Goal: Check status

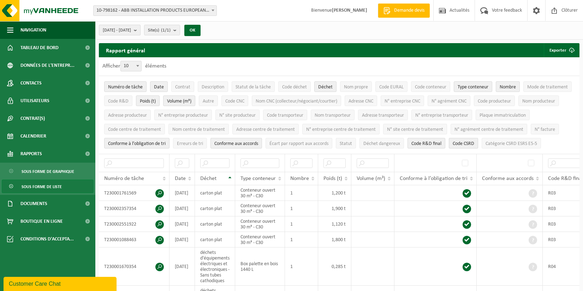
click at [140, 29] on b "submit" at bounding box center [137, 30] width 6 height 10
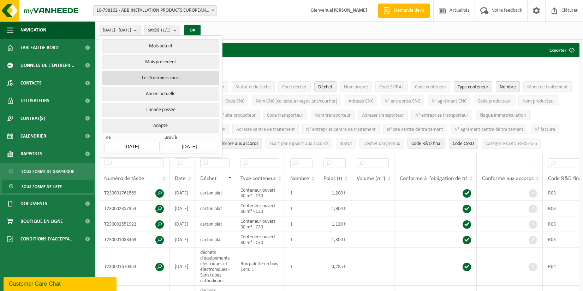
click at [155, 75] on button "Les 6 derniers mois" at bounding box center [160, 78] width 117 height 14
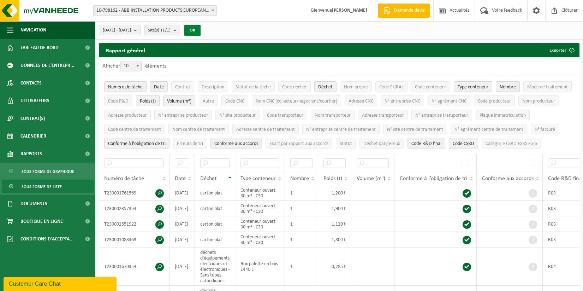
click at [201, 32] on button "OK" at bounding box center [192, 30] width 16 height 11
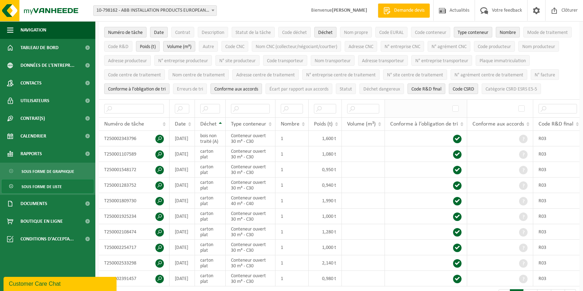
scroll to position [71, 0]
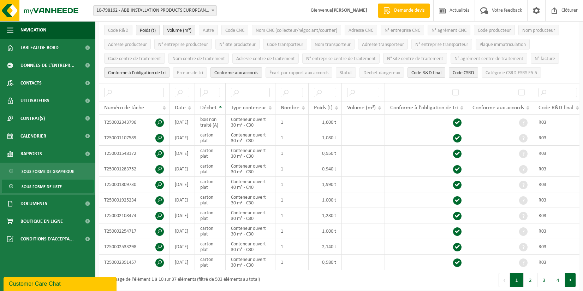
click at [570, 286] on button "Suivant" at bounding box center [570, 280] width 11 height 14
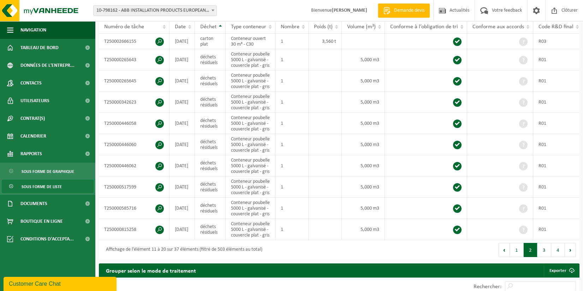
scroll to position [169, 0]
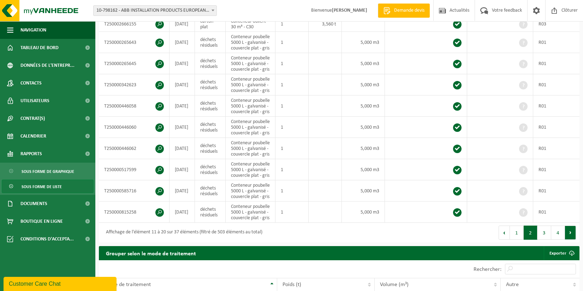
click at [573, 240] on button "Suivant" at bounding box center [570, 232] width 11 height 14
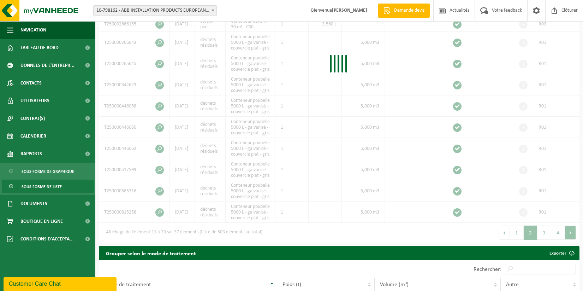
scroll to position [183, 0]
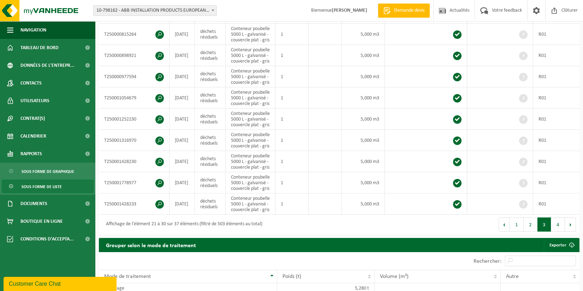
click at [573, 231] on button "Suivant" at bounding box center [570, 224] width 11 height 14
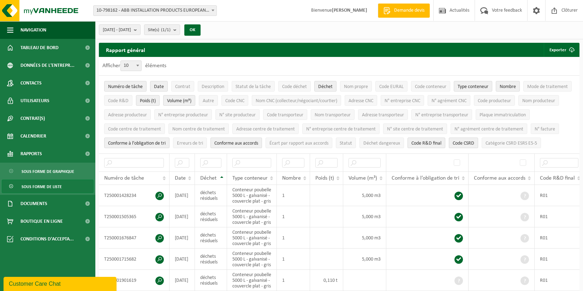
scroll to position [0, 0]
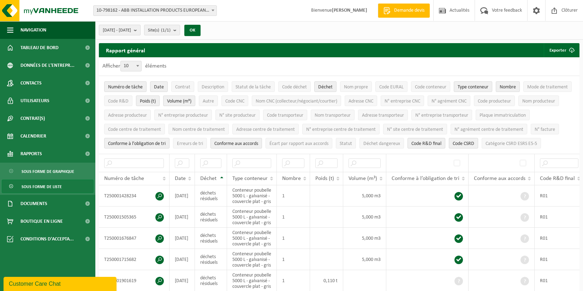
click at [140, 30] on b "submit" at bounding box center [137, 30] width 6 height 10
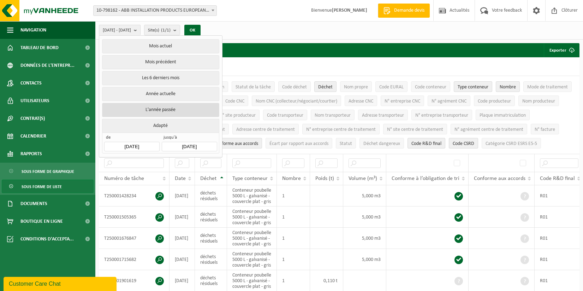
click at [152, 108] on button "L'année passée" at bounding box center [160, 110] width 117 height 14
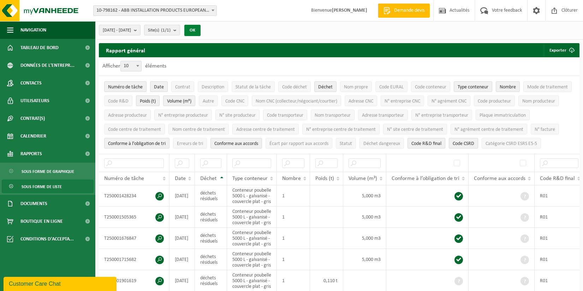
click at [201, 28] on button "OK" at bounding box center [192, 30] width 16 height 11
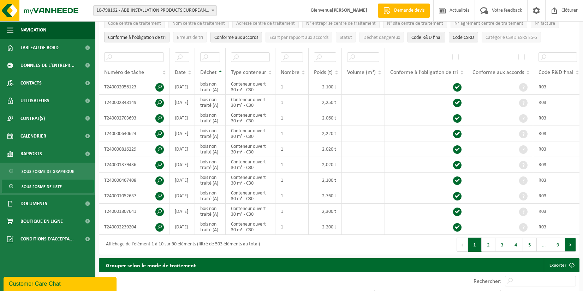
click at [573, 248] on button "Suivant" at bounding box center [570, 244] width 11 height 14
click at [572, 248] on button "Suivant" at bounding box center [570, 244] width 11 height 14
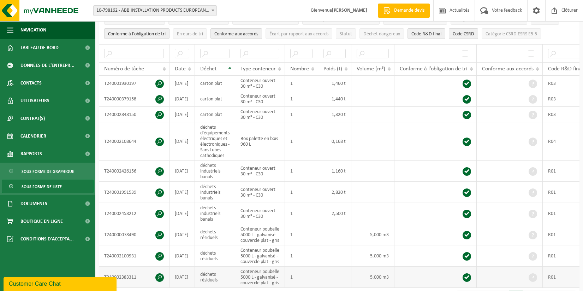
scroll to position [35, 0]
